Goal: Transaction & Acquisition: Book appointment/travel/reservation

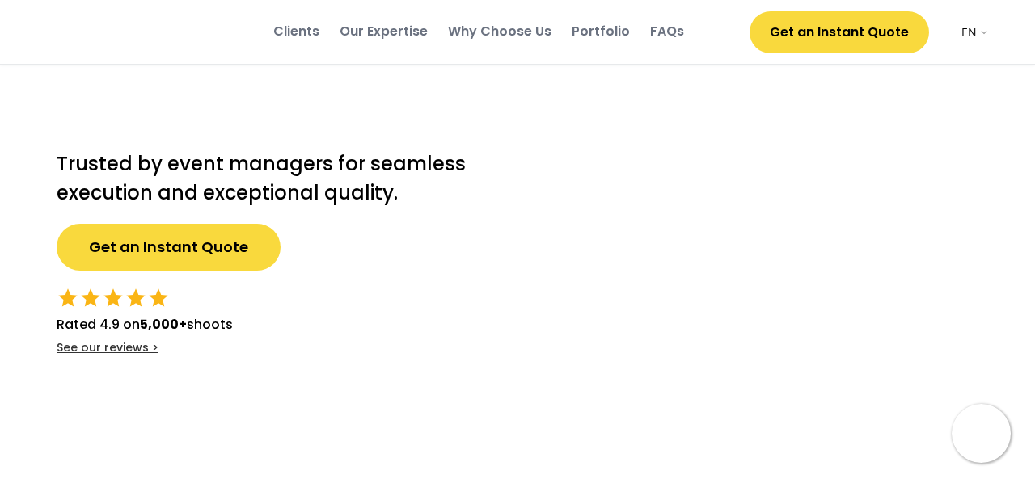
select select ""en""
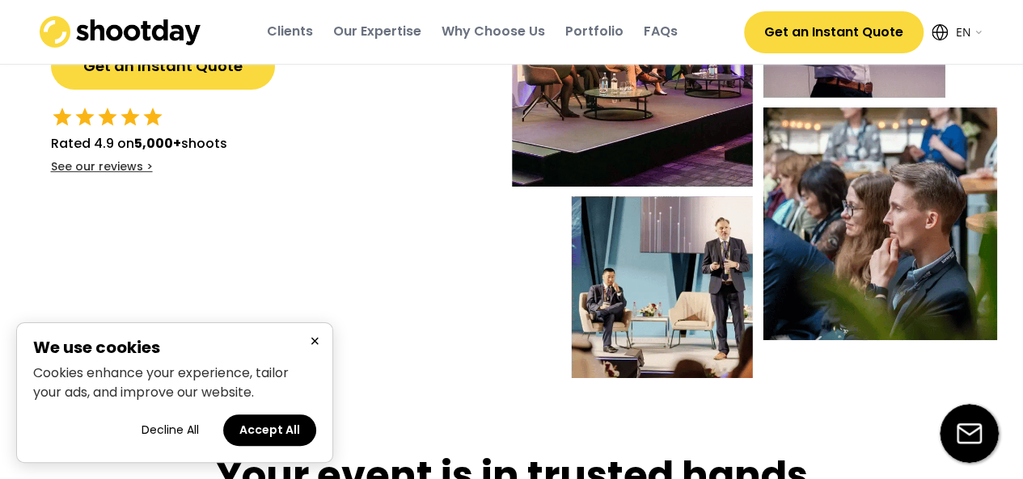
scroll to position [182, 0]
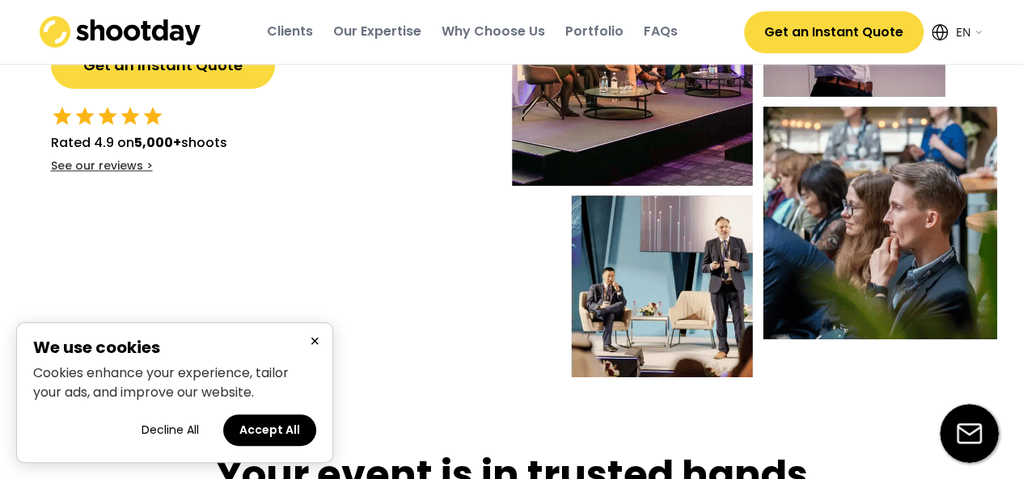
click at [315, 346] on button "×" at bounding box center [314, 342] width 19 height 20
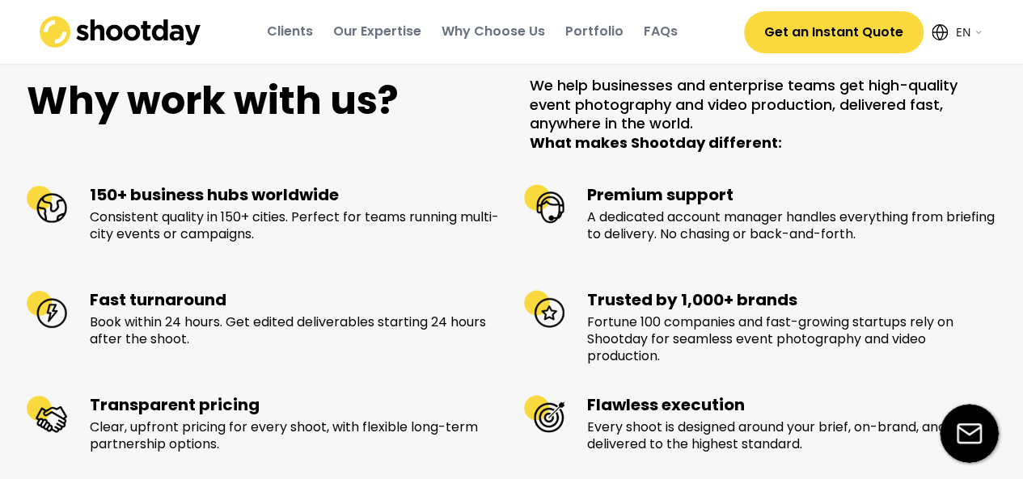
scroll to position [1476, 0]
